Goal: Communication & Community: Share content

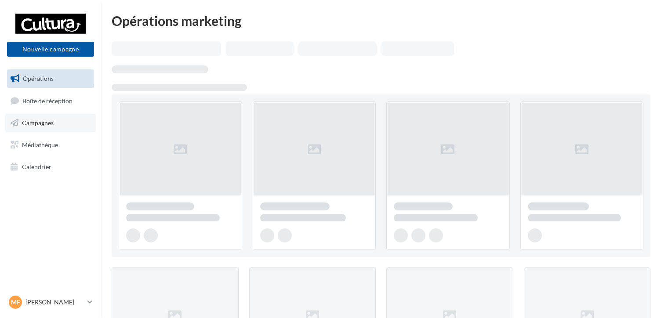
click at [61, 122] on link "Campagnes" at bounding box center [50, 123] width 90 height 18
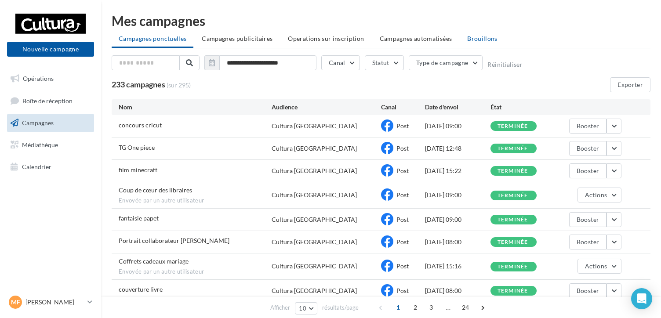
click at [467, 41] on span "Brouillons" at bounding box center [482, 38] width 30 height 7
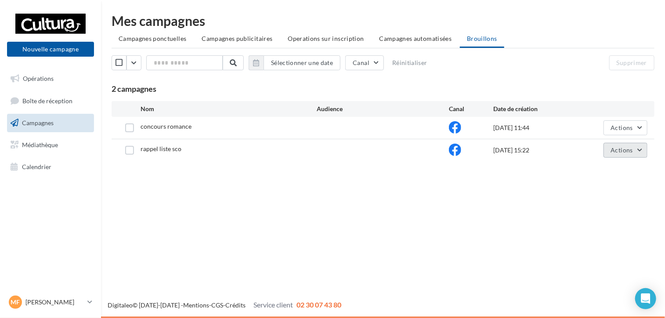
drag, startPoint x: 624, startPoint y: 135, endPoint x: 615, endPoint y: 150, distance: 17.6
click at [624, 135] on div "concours romance 09/08/2025 11:44 Actions" at bounding box center [383, 128] width 543 height 22
click at [615, 150] on span "Actions" at bounding box center [622, 149] width 22 height 7
click at [598, 167] on button "Editer" at bounding box center [604, 170] width 88 height 23
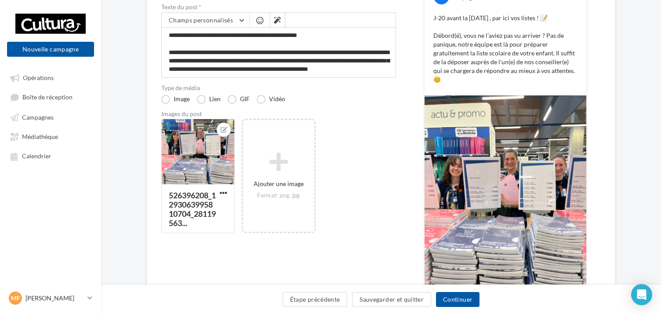
scroll to position [88, 0]
click at [450, 305] on button "Continuer" at bounding box center [457, 299] width 43 height 15
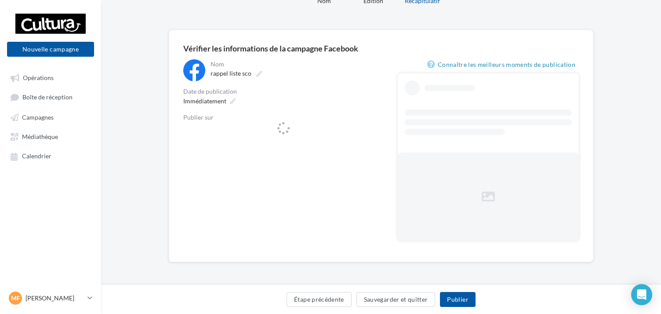
scroll to position [44, 0]
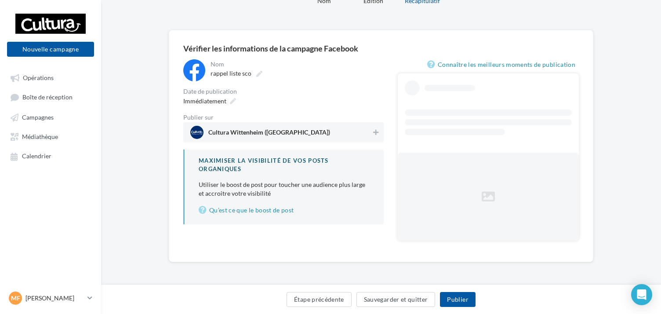
click at [362, 131] on span "Cultura Wittenheim ([GEOGRAPHIC_DATA])" at bounding box center [280, 132] width 181 height 13
click at [447, 298] on button "Publier" at bounding box center [457, 299] width 35 height 15
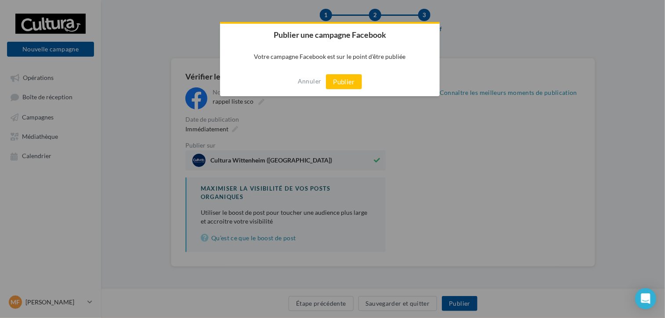
scroll to position [39, 0]
click at [352, 73] on div "Annuler Publier" at bounding box center [330, 81] width 220 height 29
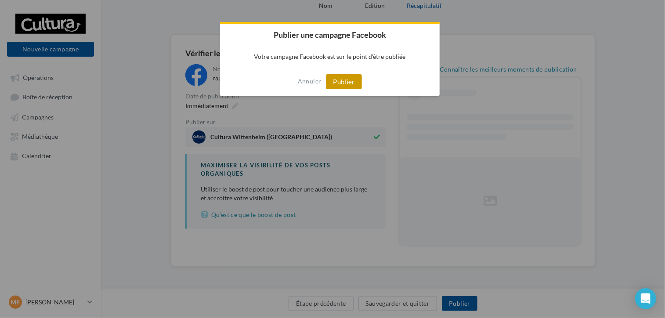
click at [350, 79] on button "Publier" at bounding box center [344, 81] width 36 height 15
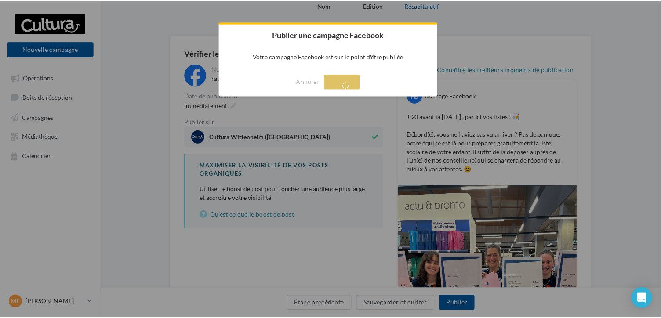
scroll to position [14, 0]
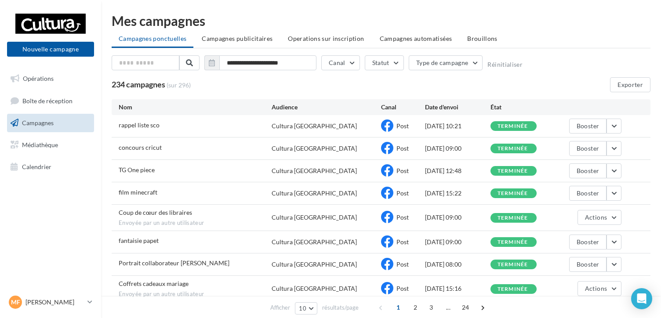
click at [373, 84] on div "234 campagnes (sur 296) Exporter" at bounding box center [381, 84] width 538 height 15
click at [471, 38] on span "Brouillons" at bounding box center [482, 38] width 30 height 7
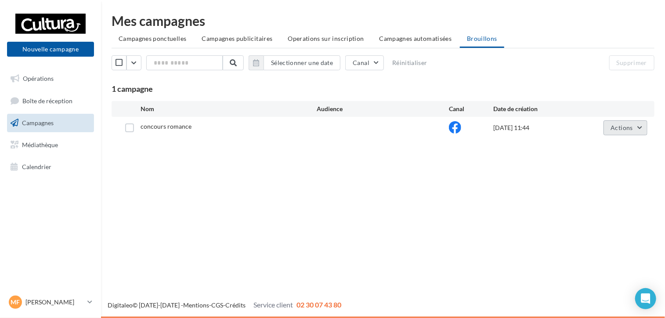
click at [628, 121] on button "Actions" at bounding box center [625, 127] width 44 height 15
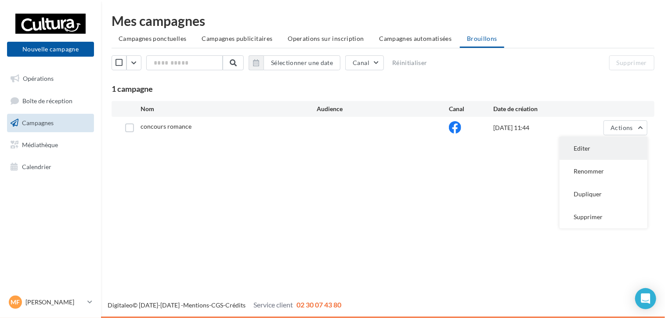
click at [606, 144] on button "Editer" at bounding box center [604, 148] width 88 height 23
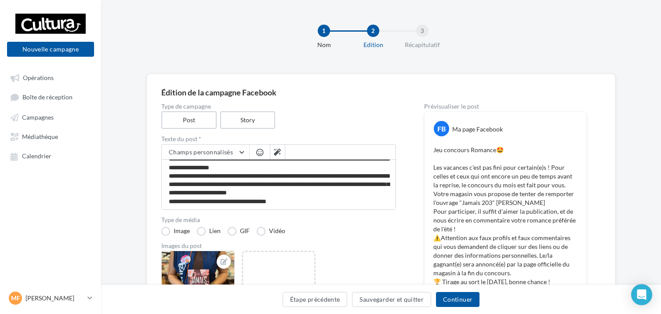
scroll to position [58, 0]
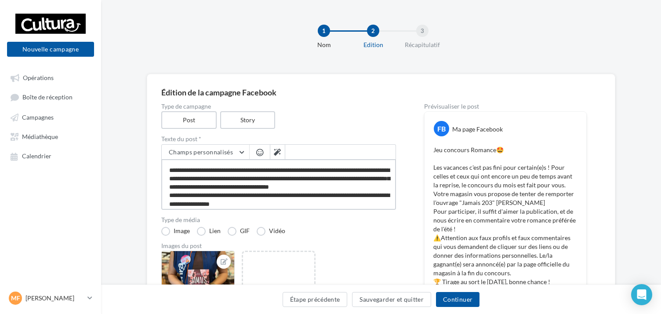
click at [225, 197] on textarea "**********" at bounding box center [278, 184] width 235 height 51
type textarea "**********"
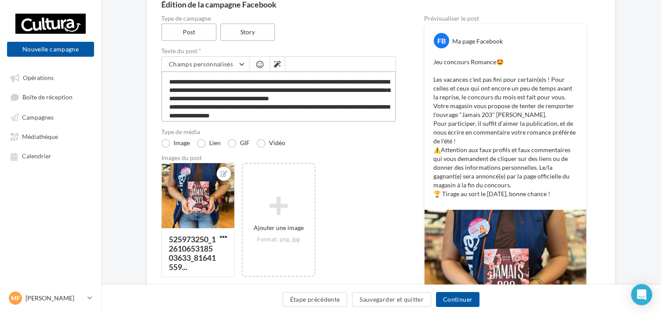
scroll to position [176, 0]
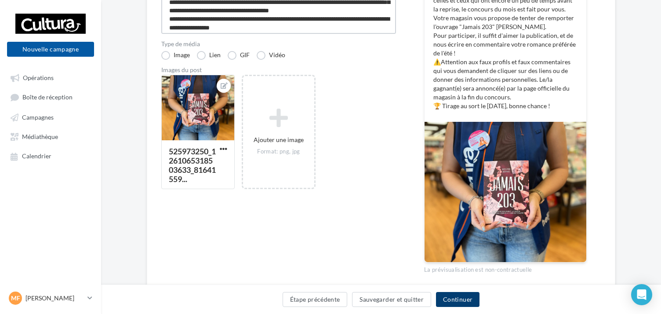
type textarea "**********"
click at [464, 305] on button "Continuer" at bounding box center [457, 299] width 43 height 15
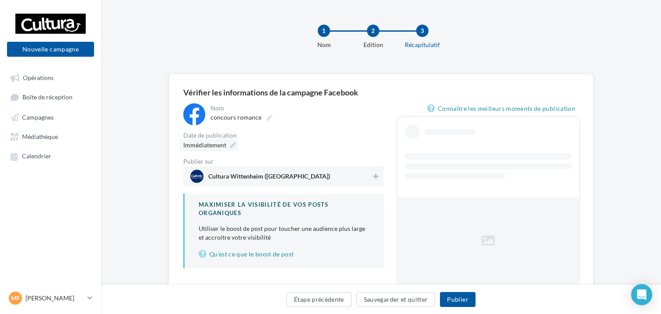
click at [217, 149] on div "Immédiatement" at bounding box center [209, 144] width 58 height 13
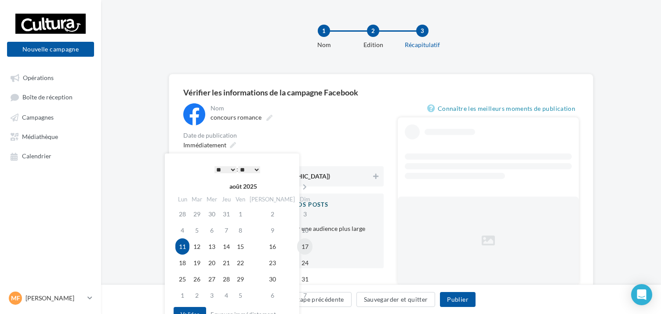
click at [297, 249] on td "17" at bounding box center [304, 246] width 15 height 16
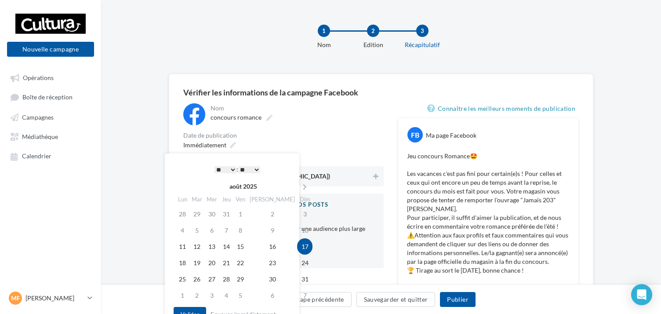
click at [228, 166] on select "* * * * * * * * * * ** ** ** ** ** ** ** ** ** ** ** ** ** **" at bounding box center [225, 169] width 22 height 7
click at [197, 310] on button "Valider" at bounding box center [189, 314] width 32 height 15
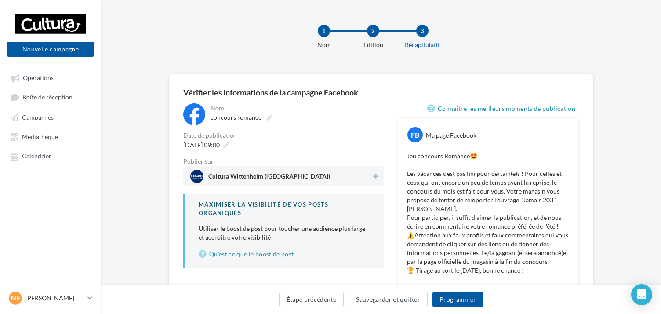
click at [365, 184] on div "Cultura Wittenheim ([GEOGRAPHIC_DATA])" at bounding box center [283, 176] width 200 height 20
click at [365, 173] on span "Cultura Wittenheim ([GEOGRAPHIC_DATA])" at bounding box center [280, 176] width 181 height 13
click at [353, 172] on span "Cultura Wittenheim ([GEOGRAPHIC_DATA])" at bounding box center [280, 176] width 181 height 13
click at [445, 303] on button "Programmer" at bounding box center [457, 299] width 51 height 15
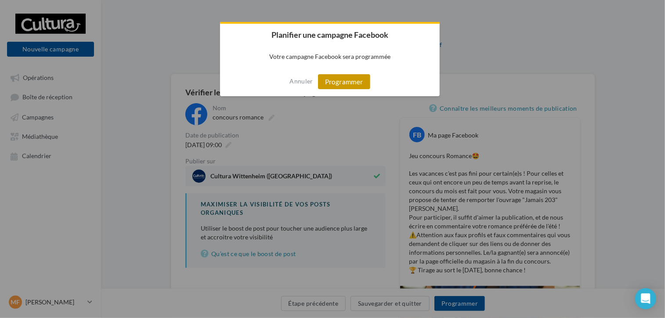
click at [360, 79] on button "Programmer" at bounding box center [344, 81] width 52 height 15
